Goal: Information Seeking & Learning: Learn about a topic

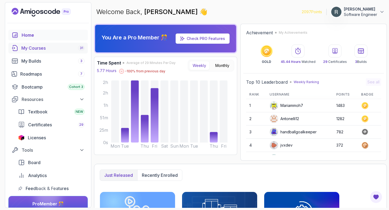
click at [43, 46] on div "My Courses 31" at bounding box center [52, 48] width 63 height 6
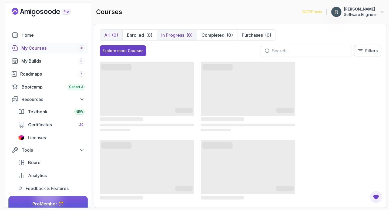
click at [171, 33] on p "In Progress" at bounding box center [172, 35] width 23 height 6
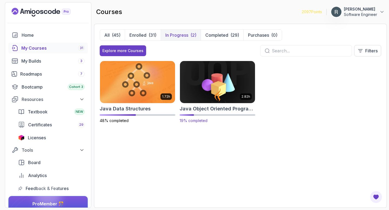
click at [224, 87] on img at bounding box center [217, 82] width 79 height 44
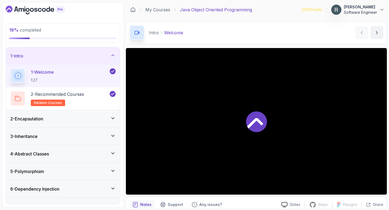
click at [96, 136] on div "3 - Inheritance" at bounding box center [62, 136] width 105 height 6
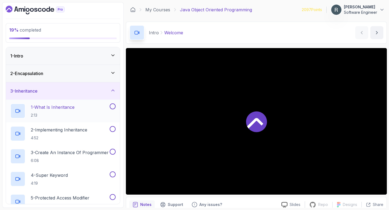
click at [90, 112] on div "1 - What Is Inheritance 2:13" at bounding box center [59, 110] width 98 height 15
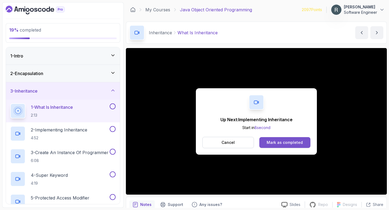
click at [292, 144] on div "Mark as completed" at bounding box center [284, 142] width 36 height 5
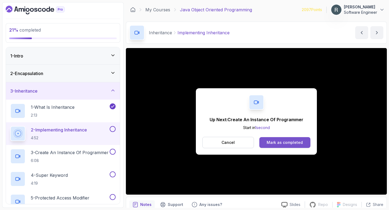
click at [289, 138] on button "Mark as completed" at bounding box center [284, 142] width 51 height 11
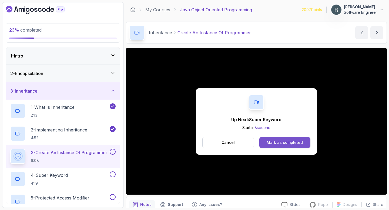
click at [271, 142] on div "Mark as completed" at bounding box center [284, 142] width 36 height 5
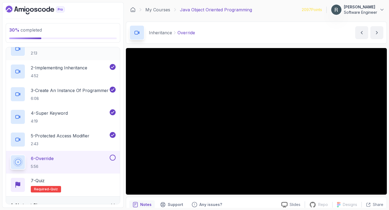
scroll to position [82, 0]
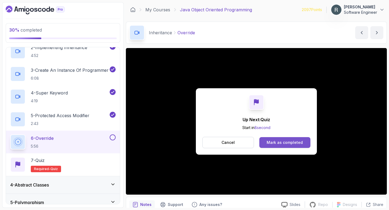
click at [276, 138] on button "Mark as completed" at bounding box center [284, 142] width 51 height 11
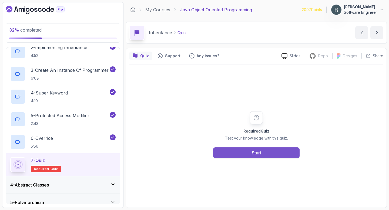
click at [265, 152] on button "Start" at bounding box center [256, 152] width 86 height 11
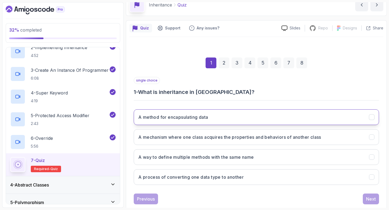
scroll to position [40, 0]
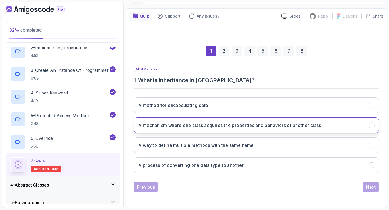
click at [245, 131] on button "A mechanism where one class acquires the properties and behaviors of another cl…" at bounding box center [256, 125] width 245 height 16
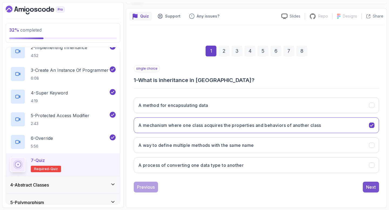
click at [367, 184] on div "Next" at bounding box center [371, 187] width 10 height 6
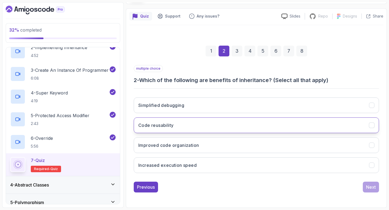
click at [286, 131] on button "Code reusability" at bounding box center [256, 125] width 245 height 16
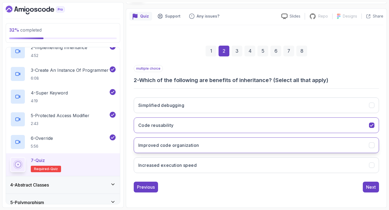
click at [285, 145] on button "Improved code organization" at bounding box center [256, 145] width 245 height 16
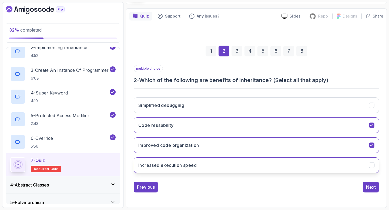
click at [284, 166] on button "Increased execution speed" at bounding box center [256, 165] width 245 height 16
click at [366, 183] on button "Next" at bounding box center [371, 187] width 16 height 11
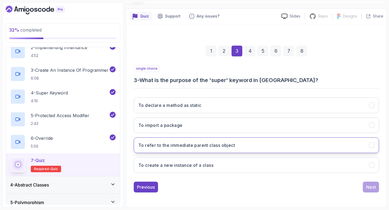
click at [279, 150] on button "To refer to the immediate parent class object" at bounding box center [256, 145] width 245 height 16
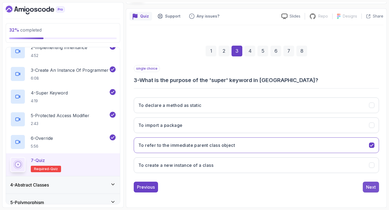
click at [376, 189] on button "Next" at bounding box center [371, 187] width 16 height 11
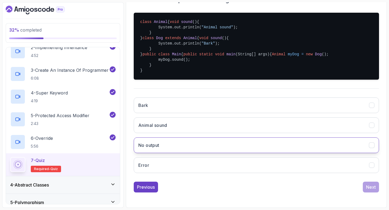
scroll to position [123, 0]
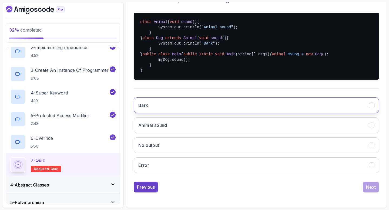
click at [260, 113] on button "Bark" at bounding box center [256, 105] width 245 height 16
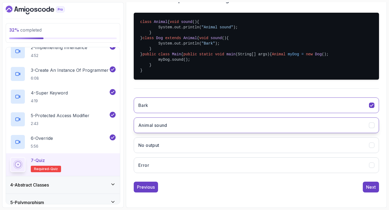
scroll to position [151, 0]
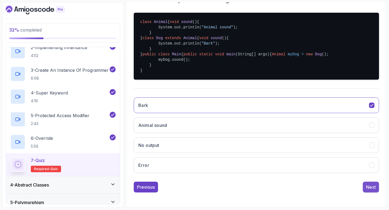
click at [373, 186] on div "Next" at bounding box center [371, 187] width 10 height 6
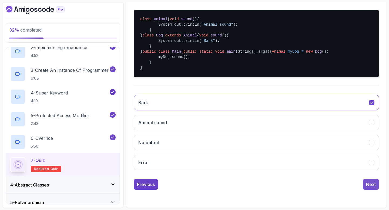
scroll to position [40, 0]
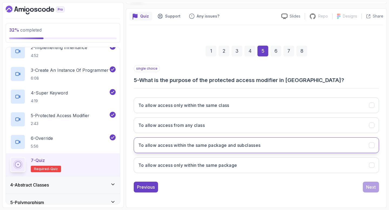
click at [291, 141] on button "To allow access within the same package and subclasses" at bounding box center [256, 145] width 245 height 16
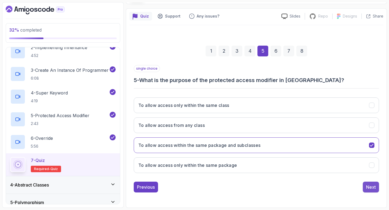
click at [372, 188] on div "Next" at bounding box center [371, 187] width 10 height 6
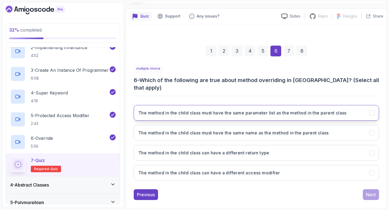
click at [301, 110] on button "The method in the child class must have the same parameter list as the method i…" at bounding box center [256, 113] width 245 height 16
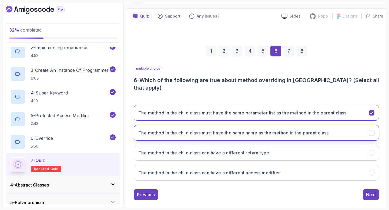
click at [297, 129] on button "The method in the child class must have the same name as the method in the pare…" at bounding box center [256, 133] width 245 height 16
click at [363, 189] on button "Next" at bounding box center [371, 194] width 16 height 11
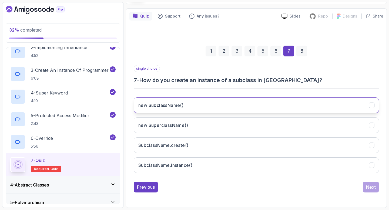
click at [219, 110] on button "new SubclassName()" at bounding box center [256, 105] width 245 height 16
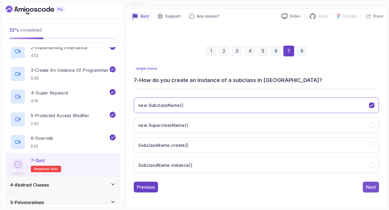
click at [367, 185] on div "Next" at bounding box center [371, 187] width 10 height 6
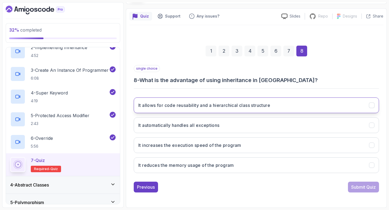
click at [269, 109] on button "It allows for code reusability and a hierarchical class structure" at bounding box center [256, 105] width 245 height 16
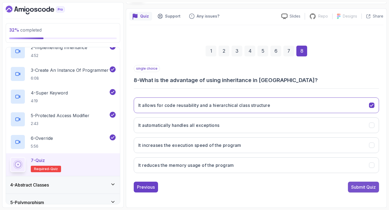
click at [365, 183] on button "Submit Quiz" at bounding box center [363, 187] width 31 height 11
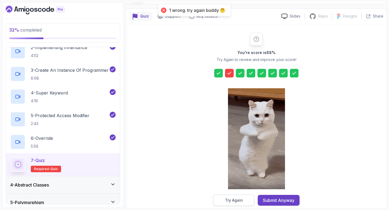
click at [235, 204] on button "Try Again" at bounding box center [233, 200] width 41 height 11
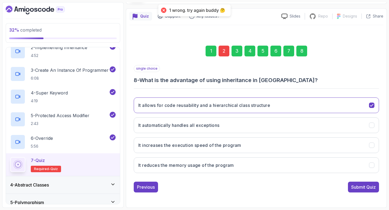
click at [223, 53] on div "2" at bounding box center [223, 51] width 11 height 11
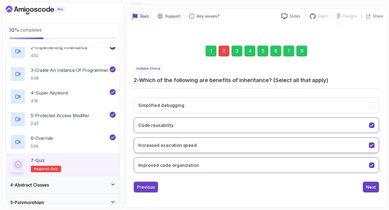
click at [191, 145] on h3 "Increased execution speed" at bounding box center [167, 145] width 58 height 6
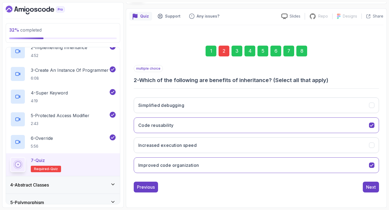
click at [300, 53] on div "8" at bounding box center [301, 51] width 11 height 11
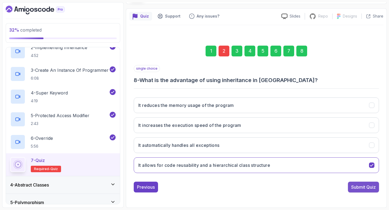
click at [365, 185] on div "Submit Quiz" at bounding box center [363, 187] width 25 height 6
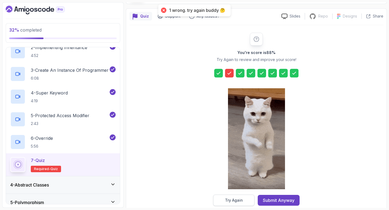
click at [239, 197] on button "Try Again" at bounding box center [233, 200] width 41 height 11
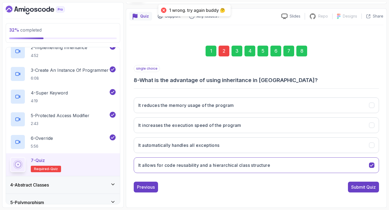
click at [221, 54] on div "2" at bounding box center [223, 51] width 11 height 11
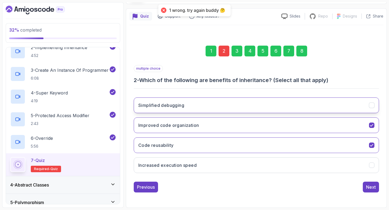
click at [185, 104] on button "Simplified debugging" at bounding box center [256, 105] width 245 height 16
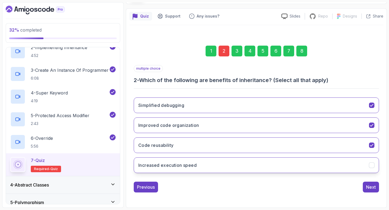
click at [178, 161] on button "Increased execution speed" at bounding box center [256, 165] width 245 height 16
click at [299, 54] on div "8" at bounding box center [301, 51] width 11 height 11
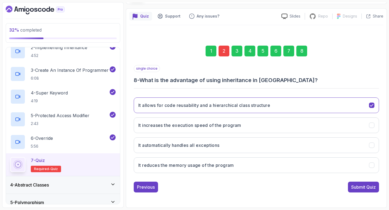
click at [376, 184] on button "Submit Quiz" at bounding box center [363, 187] width 31 height 11
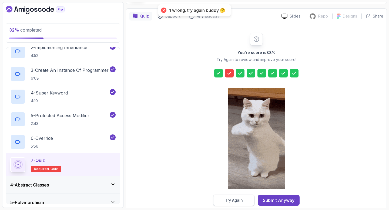
click at [228, 199] on div "Try Again" at bounding box center [234, 200] width 18 height 5
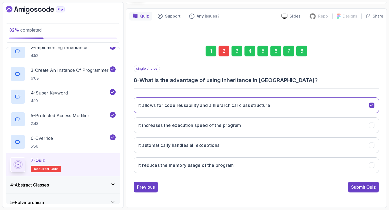
click at [224, 54] on div "2" at bounding box center [223, 51] width 11 height 11
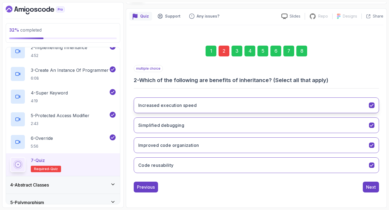
click at [187, 109] on button "Increased execution speed" at bounding box center [256, 105] width 245 height 16
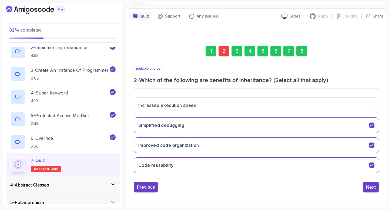
click at [302, 50] on div "8" at bounding box center [301, 51] width 11 height 11
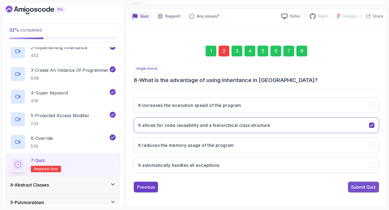
click at [362, 185] on div "Submit Quiz" at bounding box center [363, 187] width 25 height 6
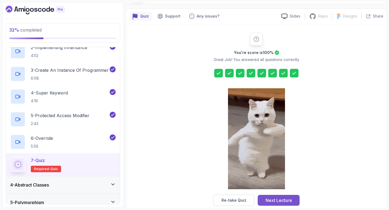
click at [270, 200] on div "Next Lecture" at bounding box center [278, 200] width 26 height 6
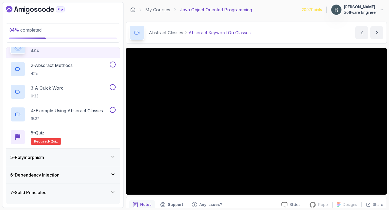
scroll to position [96, 0]
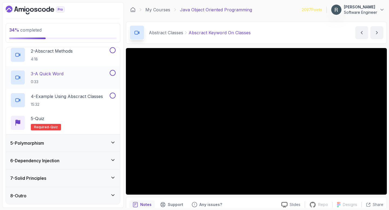
click at [90, 73] on div "3 - A Quick Word 0:33" at bounding box center [59, 77] width 98 height 15
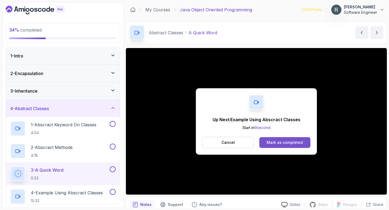
click at [293, 140] on div "Mark as completed" at bounding box center [284, 142] width 36 height 5
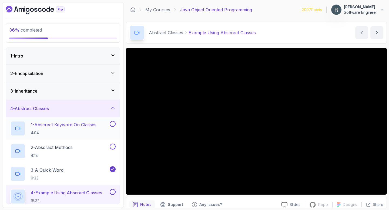
click at [95, 124] on p "1 - Abscract Keyword On Classes" at bounding box center [64, 124] width 66 height 6
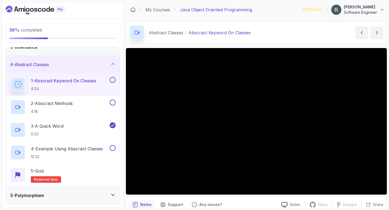
scroll to position [56, 0]
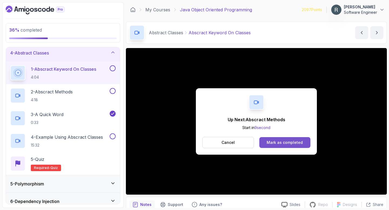
click at [277, 141] on div "Mark as completed" at bounding box center [284, 142] width 36 height 5
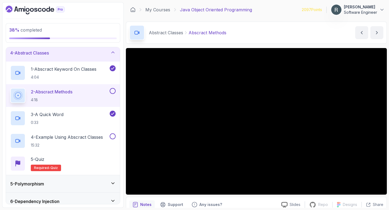
click at [111, 90] on button at bounding box center [113, 91] width 6 height 6
click at [98, 137] on p "4 - Example Using Abscract Classes" at bounding box center [67, 137] width 72 height 6
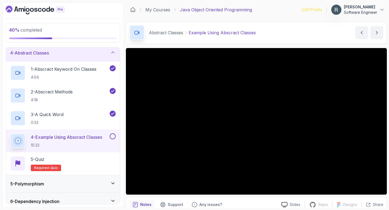
click at [111, 135] on button at bounding box center [113, 136] width 6 height 6
click at [96, 159] on div "5 - Quiz Required- quiz" at bounding box center [62, 163] width 105 height 15
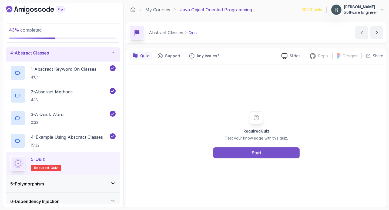
click at [270, 150] on button "Start" at bounding box center [256, 152] width 86 height 11
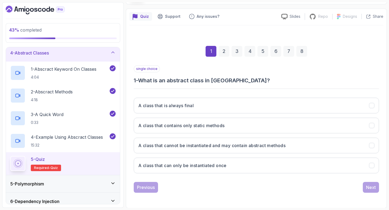
scroll to position [40, 0]
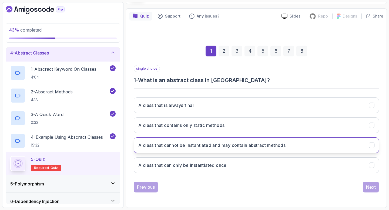
click at [270, 147] on h3 "A class that cannot be instantiated and may contain abstract methods" at bounding box center [211, 145] width 147 height 6
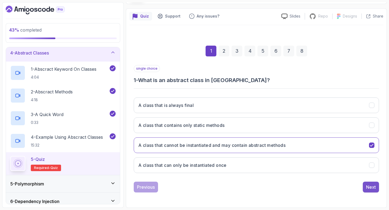
click at [373, 190] on div "Next" at bounding box center [371, 187] width 10 height 6
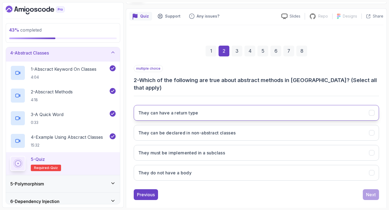
click at [308, 106] on button "They can have a return type" at bounding box center [256, 113] width 245 height 16
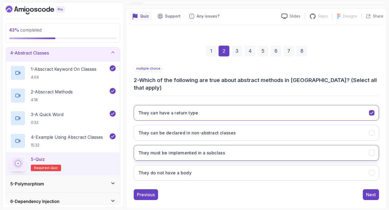
click at [298, 149] on button "They must be implemented in a subclass" at bounding box center [256, 153] width 245 height 16
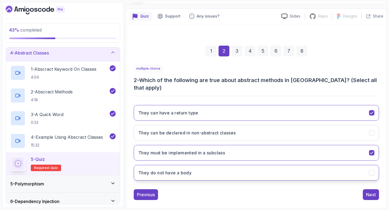
click at [289, 167] on button "They do not have a body" at bounding box center [256, 173] width 245 height 16
click at [368, 191] on div "Next" at bounding box center [371, 194] width 10 height 6
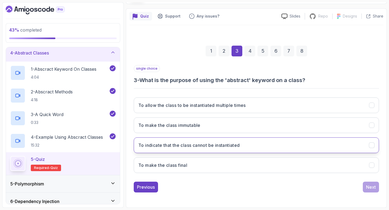
click at [289, 147] on button "To indicate that the class cannot be instantiated" at bounding box center [256, 145] width 245 height 16
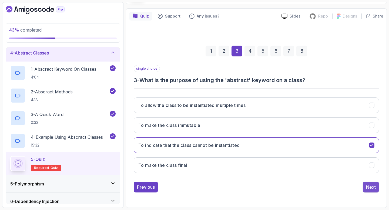
click at [372, 189] on div "Next" at bounding box center [371, 187] width 10 height 6
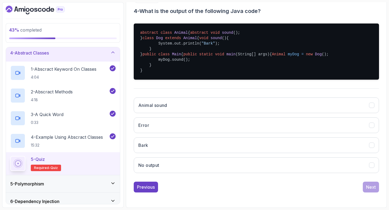
scroll to position [141, 0]
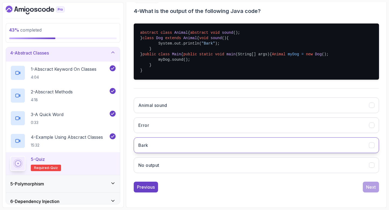
click at [228, 144] on button "Bark" at bounding box center [256, 145] width 245 height 16
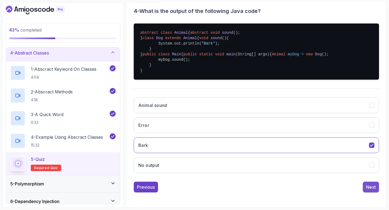
click at [368, 187] on div "Next" at bounding box center [371, 187] width 10 height 6
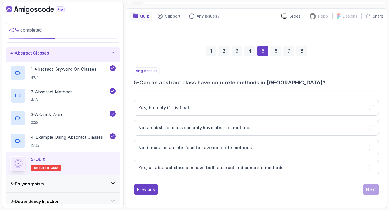
scroll to position [40, 0]
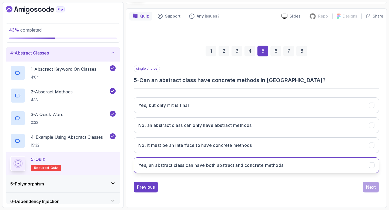
click at [309, 168] on button "Yes, an abstract class can have both abstract and concrete methods" at bounding box center [256, 165] width 245 height 16
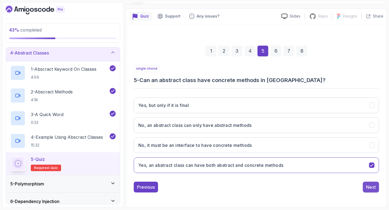
click at [373, 186] on div "Next" at bounding box center [371, 187] width 10 height 6
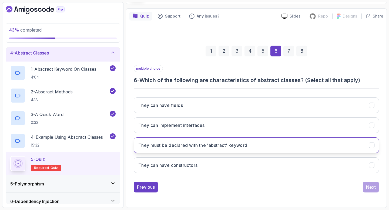
click at [322, 144] on button "They must be declared with the 'abstract' keyword" at bounding box center [256, 145] width 245 height 16
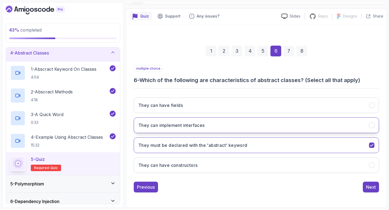
click at [303, 123] on button "They can implement interfaces" at bounding box center [256, 125] width 245 height 16
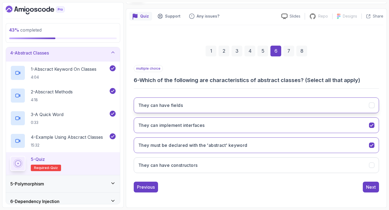
click at [285, 107] on button "They can have fields" at bounding box center [256, 105] width 245 height 16
click at [249, 55] on div "4" at bounding box center [249, 51] width 11 height 11
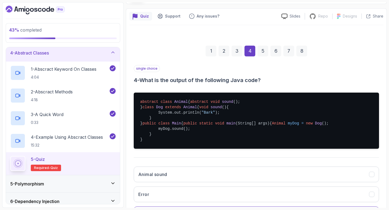
click at [288, 53] on div "7" at bounding box center [288, 51] width 11 height 11
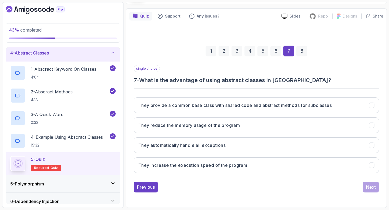
click at [277, 52] on div "6" at bounding box center [275, 51] width 11 height 11
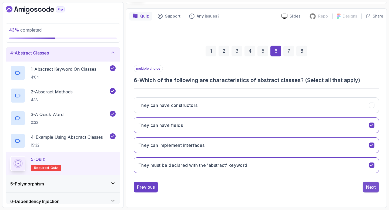
click at [369, 184] on div "Next" at bounding box center [371, 187] width 10 height 6
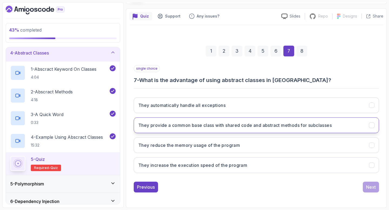
click at [273, 129] on button "They provide a common base class with shared code and abstract methods for subc…" at bounding box center [256, 125] width 245 height 16
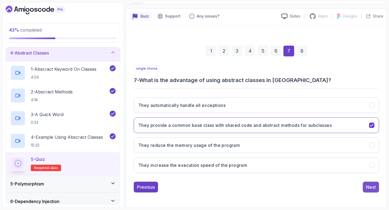
click at [367, 183] on button "Next" at bounding box center [371, 187] width 16 height 11
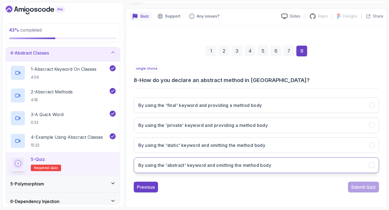
click at [315, 164] on button "By using the 'abstract' keyword and omitting the method body" at bounding box center [256, 165] width 245 height 16
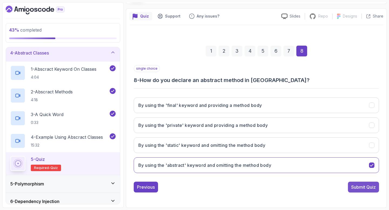
click at [363, 190] on div "Submit Quiz" at bounding box center [363, 187] width 25 height 6
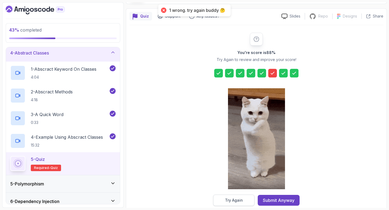
click at [238, 199] on div "Try Again" at bounding box center [234, 200] width 18 height 5
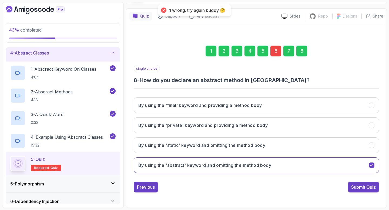
click at [275, 49] on div "6" at bounding box center [275, 51] width 11 height 11
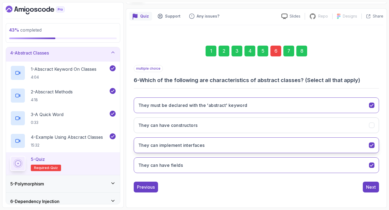
click at [268, 150] on button "They can implement interfaces" at bounding box center [256, 145] width 245 height 16
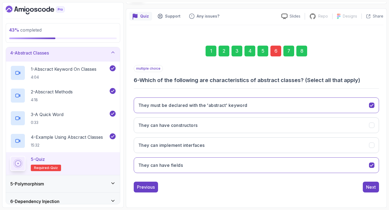
click at [301, 55] on div "8" at bounding box center [301, 51] width 11 height 11
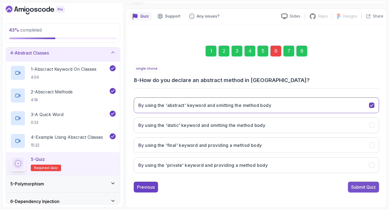
click at [367, 185] on div "Submit Quiz" at bounding box center [363, 187] width 25 height 6
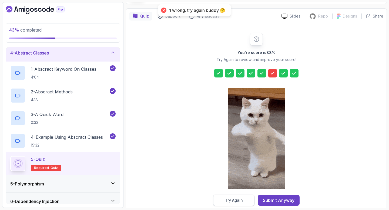
click at [236, 197] on button "Try Again" at bounding box center [233, 200] width 41 height 11
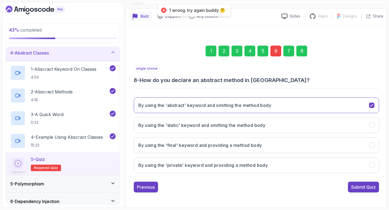
click at [275, 50] on div "6" at bounding box center [275, 51] width 11 height 11
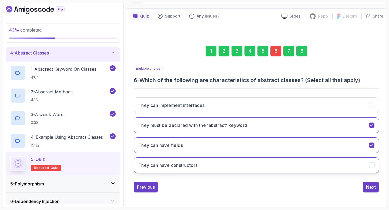
click at [199, 168] on button "They can have constructors" at bounding box center [256, 165] width 245 height 16
click at [300, 51] on div "8" at bounding box center [301, 51] width 11 height 11
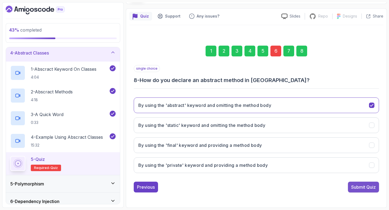
click at [364, 189] on div "Submit Quiz" at bounding box center [363, 187] width 25 height 6
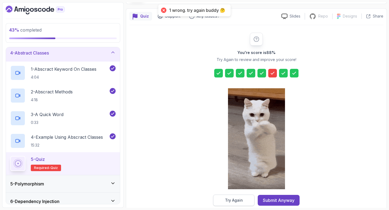
click at [236, 199] on div "Try Again" at bounding box center [234, 200] width 18 height 5
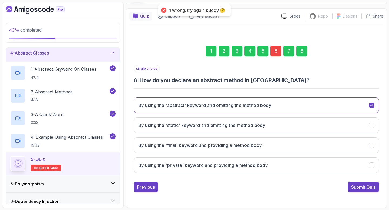
click at [276, 52] on div "6" at bounding box center [275, 51] width 11 height 11
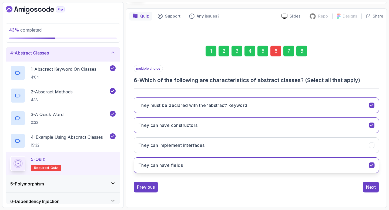
click at [199, 163] on button "They can have fields" at bounding box center [256, 165] width 245 height 16
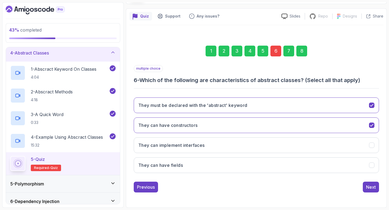
click at [300, 53] on div "8" at bounding box center [301, 51] width 11 height 11
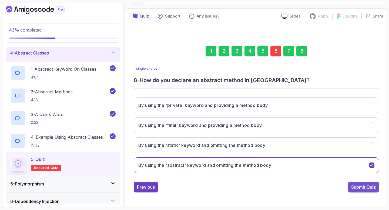
click at [369, 187] on div "Submit Quiz" at bounding box center [363, 187] width 25 height 6
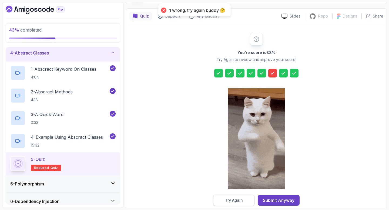
click at [239, 201] on div "Try Again" at bounding box center [234, 200] width 18 height 5
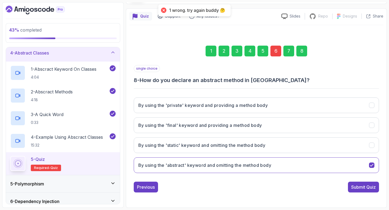
click at [272, 54] on div "6" at bounding box center [275, 51] width 11 height 11
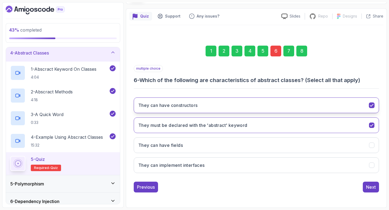
click at [218, 109] on button "They can have constructors" at bounding box center [256, 105] width 245 height 16
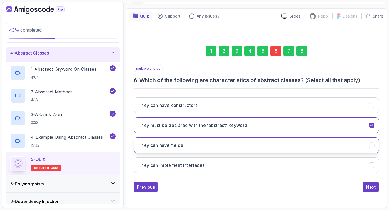
click at [219, 146] on button "They can have fields" at bounding box center [256, 145] width 245 height 16
click at [210, 146] on button "They can have fields" at bounding box center [256, 145] width 245 height 16
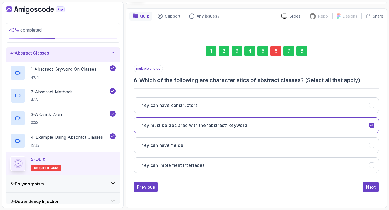
click at [301, 52] on div "8" at bounding box center [301, 51] width 11 height 11
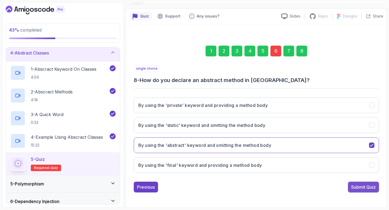
click at [358, 185] on div "Submit Quiz" at bounding box center [363, 187] width 25 height 6
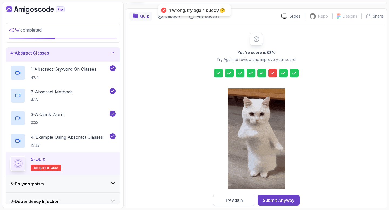
click at [272, 74] on icon at bounding box center [272, 73] width 3 height 2
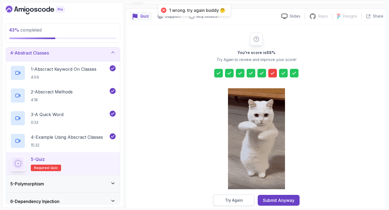
click at [222, 201] on button "Try Again" at bounding box center [233, 200] width 41 height 11
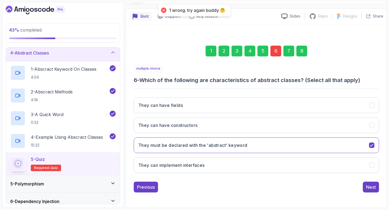
click at [274, 52] on div "6" at bounding box center [275, 51] width 11 height 11
click at [277, 49] on div "6" at bounding box center [275, 51] width 11 height 11
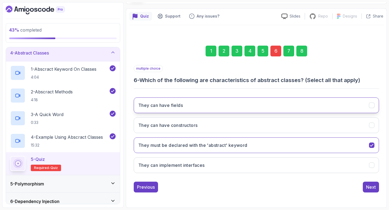
click at [266, 102] on button "They can have fields" at bounding box center [256, 105] width 245 height 16
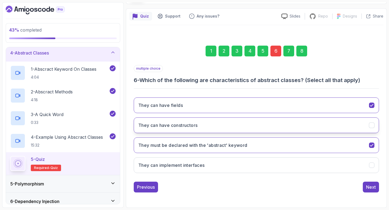
click at [257, 122] on button "They can have constructors" at bounding box center [256, 125] width 245 height 16
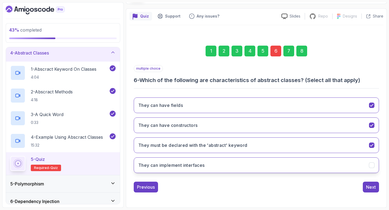
click at [248, 165] on button "They can implement interfaces" at bounding box center [256, 165] width 245 height 16
click at [304, 55] on div "8" at bounding box center [301, 51] width 11 height 11
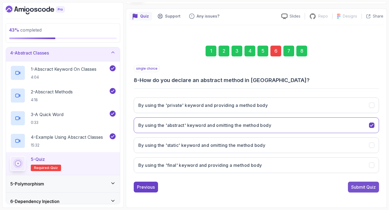
click at [365, 187] on div "Submit Quiz" at bounding box center [363, 187] width 25 height 6
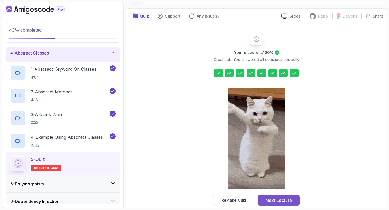
click at [283, 200] on div "Next Lecture" at bounding box center [278, 200] width 26 height 6
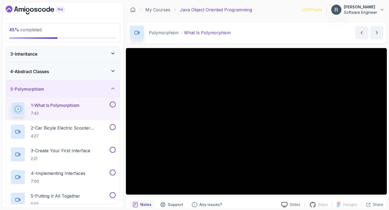
scroll to position [38, 0]
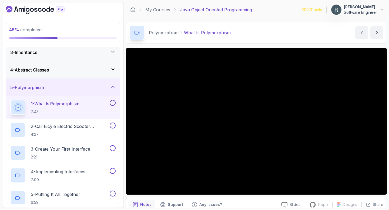
click at [115, 102] on button at bounding box center [113, 103] width 6 height 6
click at [102, 128] on p "2 - Car Bicyle Electric Scooter Example" at bounding box center [70, 126] width 78 height 6
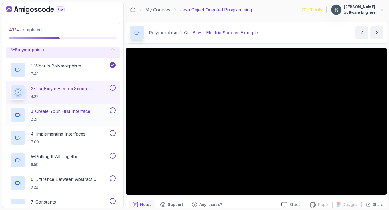
scroll to position [78, 0]
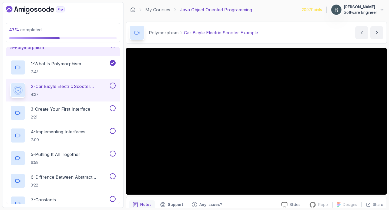
click at [113, 86] on button at bounding box center [113, 86] width 6 height 6
click at [99, 112] on div "3 - Create Your First Interface 2:21" at bounding box center [59, 112] width 98 height 15
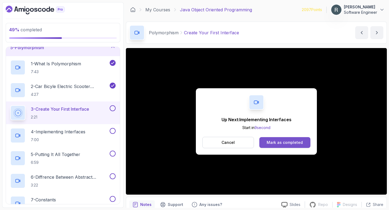
click at [293, 144] on div "Mark as completed" at bounding box center [284, 142] width 36 height 5
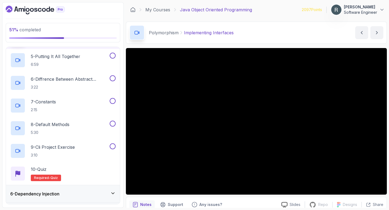
scroll to position [176, 0]
